Goal: Task Accomplishment & Management: Use online tool/utility

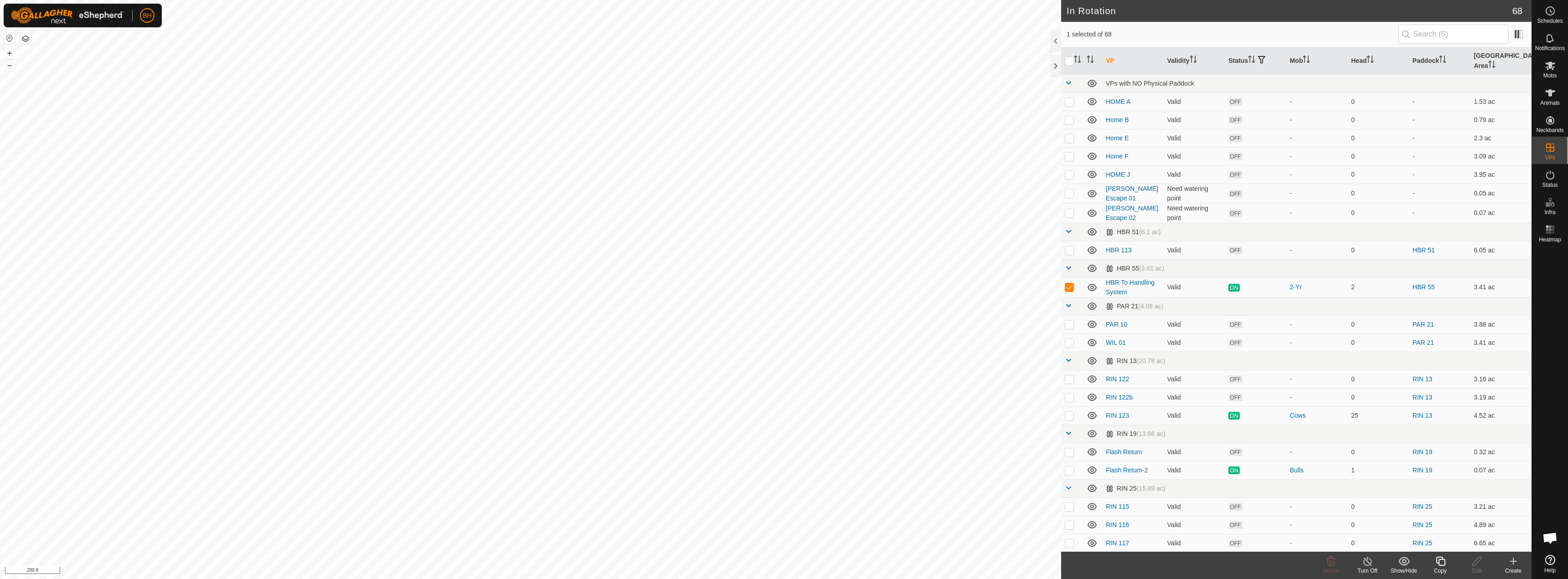
click at [1444, 566] on icon at bounding box center [1440, 561] width 9 height 9
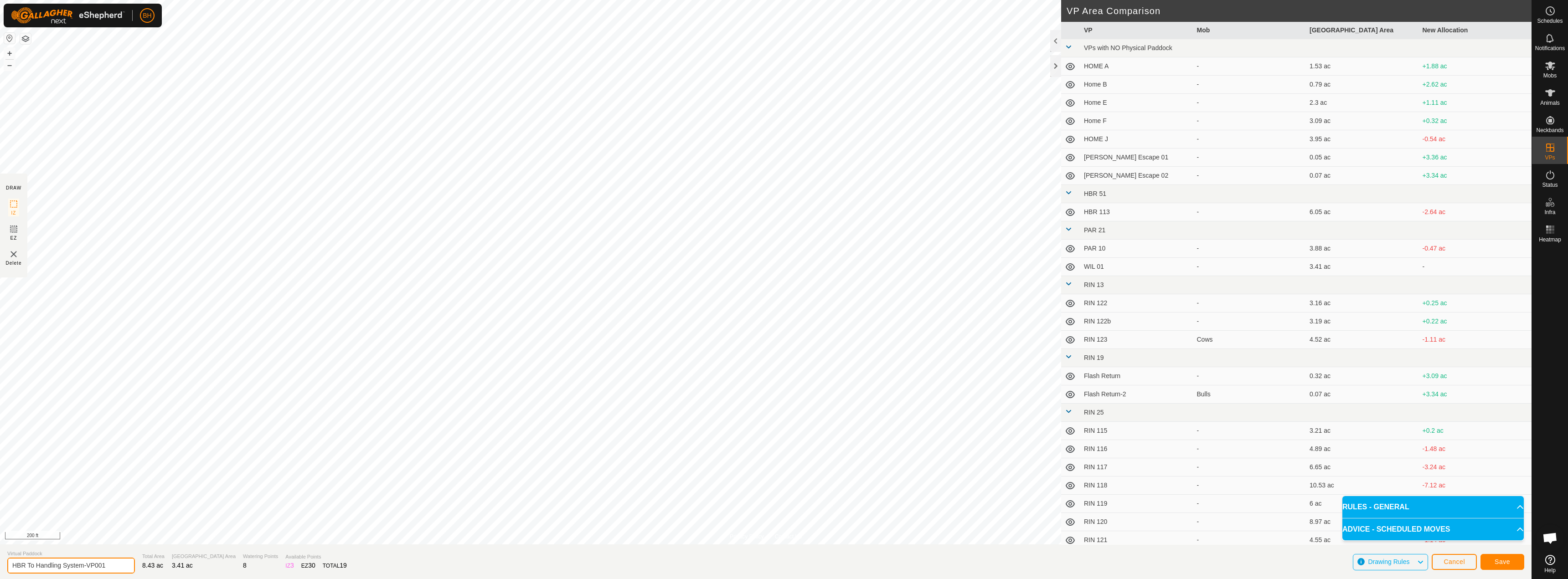
drag, startPoint x: 86, startPoint y: 565, endPoint x: 137, endPoint y: 571, distance: 51.4
click at [137, 571] on section "Virtual Paddock HBR To Handling System-VP001 Total Area 8.43 ac Grazing Area 3.…" at bounding box center [765, 562] width 1531 height 35
type input "HBR To Handling System-2"
click at [1496, 561] on span "Save" at bounding box center [1502, 562] width 16 height 8
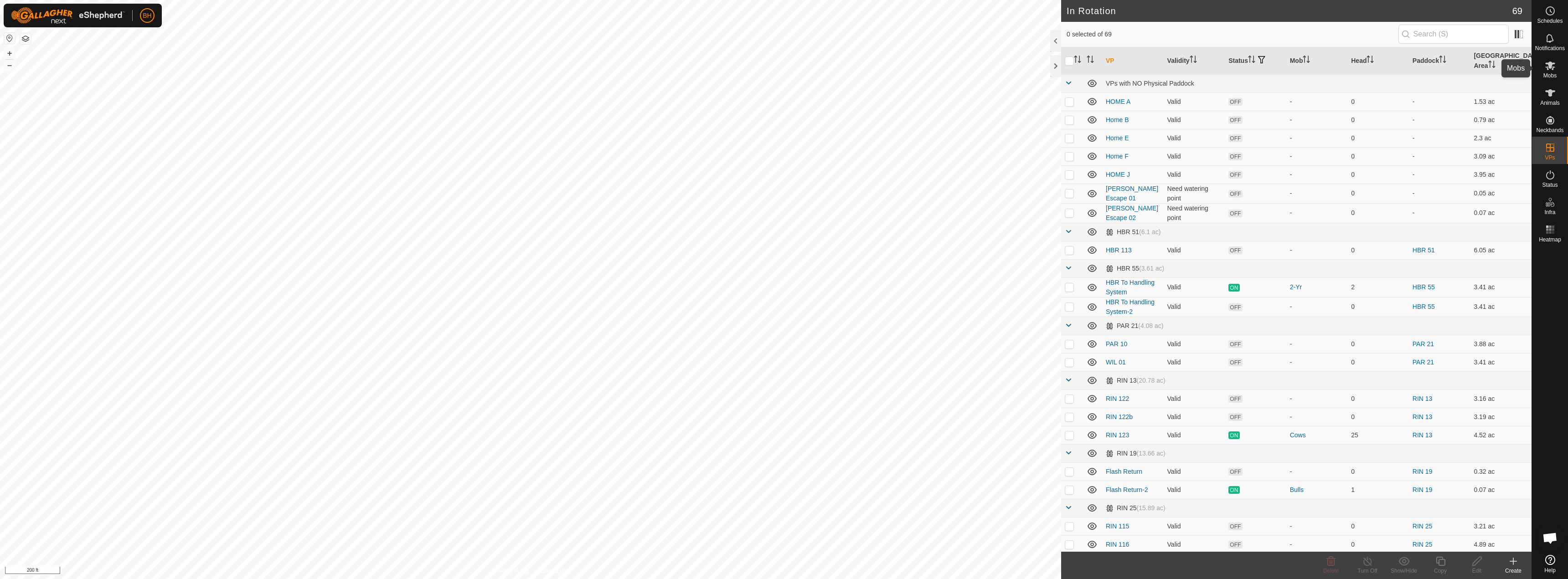
click at [1555, 71] on es-mob-svg-icon at bounding box center [1550, 65] width 16 height 15
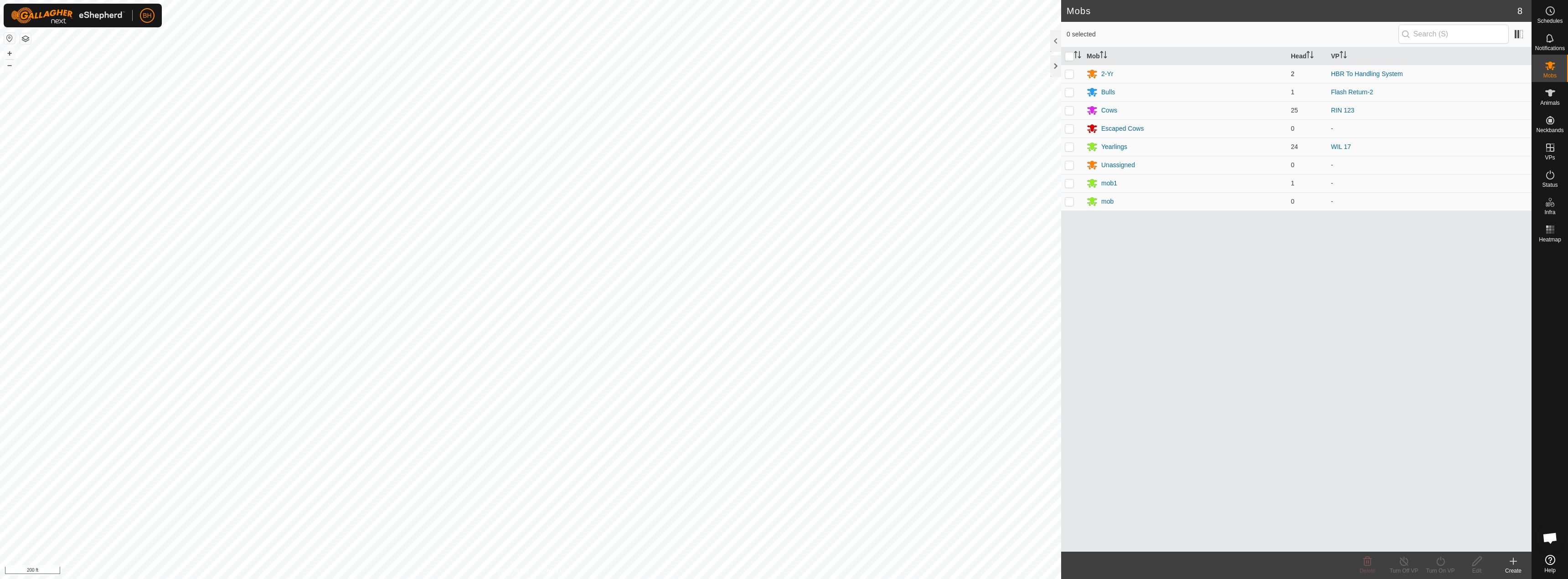
click at [1068, 78] on td at bounding box center [1072, 74] width 22 height 18
checkbox input "true"
click at [1434, 559] on turn-on-svg-icon at bounding box center [1440, 561] width 37 height 11
click at [1440, 539] on link "Now" at bounding box center [1468, 541] width 90 height 18
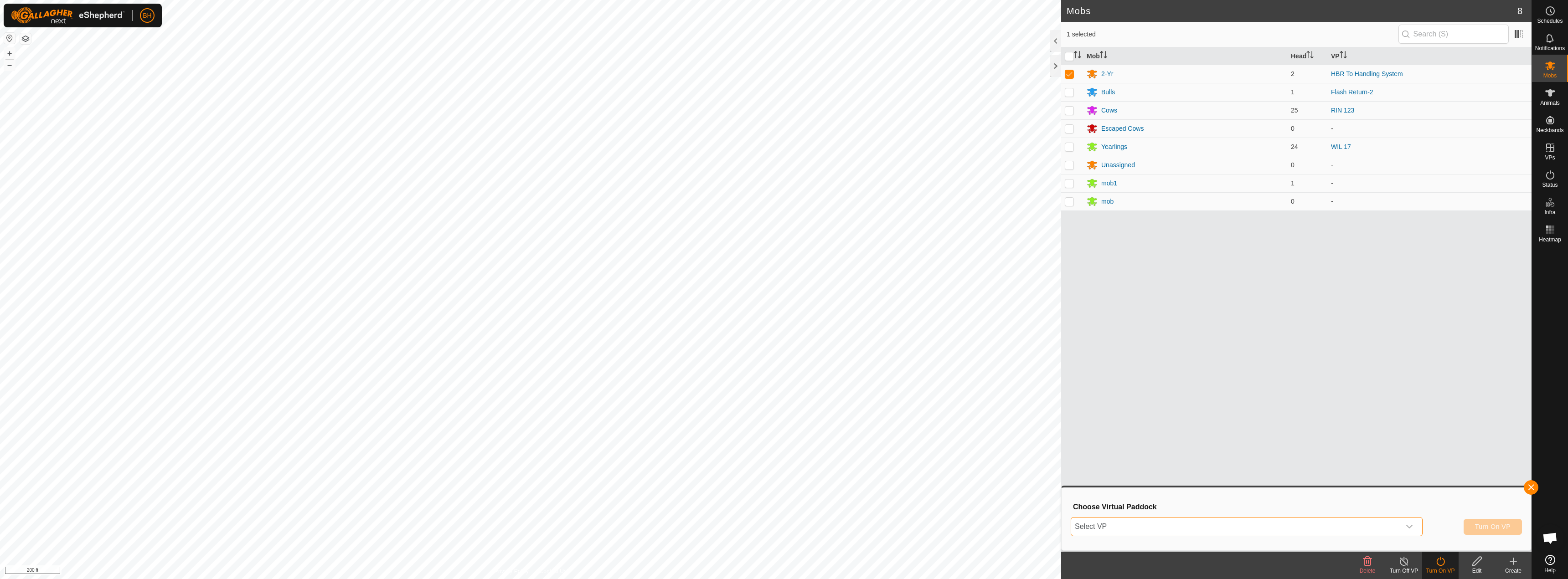
click at [1208, 530] on span "Select VP" at bounding box center [1235, 527] width 329 height 18
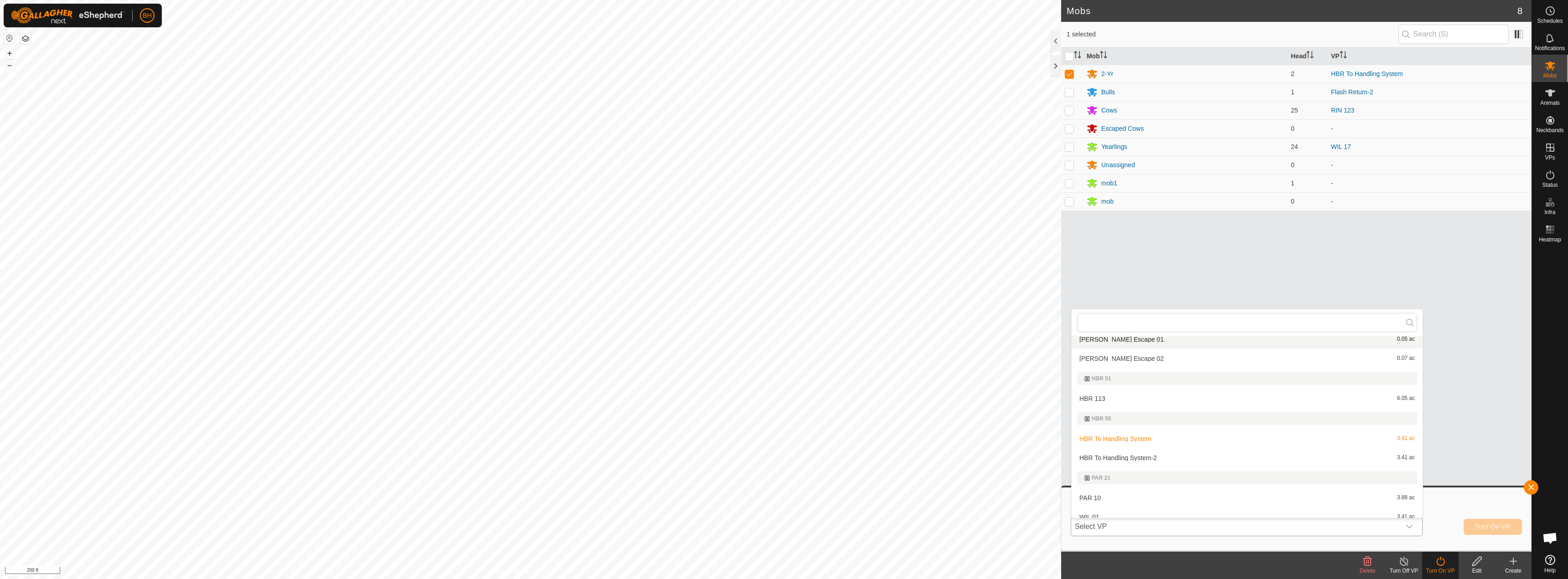
scroll to position [123, 0]
click at [1127, 459] on li "HBR To Handling System-2 3.41 ac" at bounding box center [1247, 457] width 351 height 18
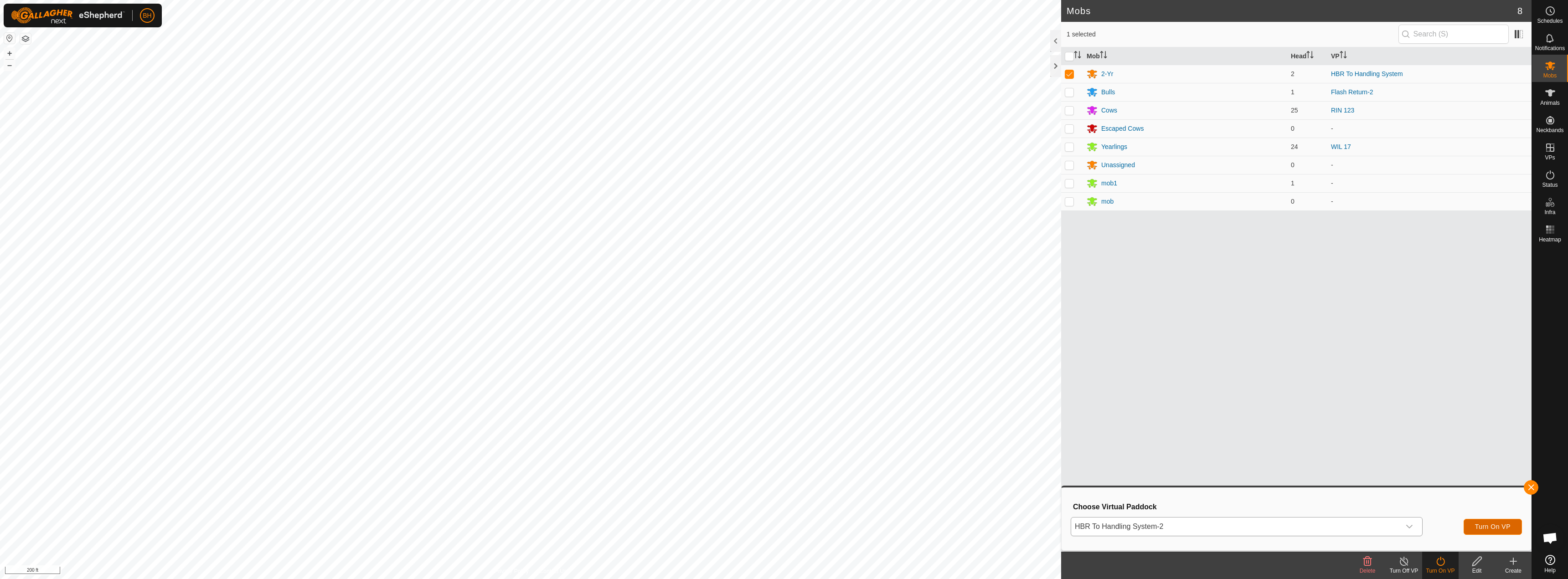
click at [1508, 531] on button "Turn On VP" at bounding box center [1493, 527] width 58 height 16
